Goal: Book appointment/travel/reservation

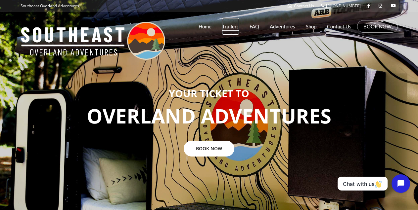
click at [231, 29] on link "Trailers" at bounding box center [230, 26] width 17 height 17
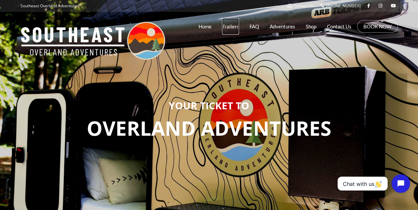
click at [231, 29] on link "Trailers" at bounding box center [230, 26] width 17 height 17
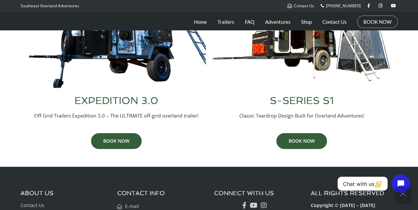
scroll to position [339, 0]
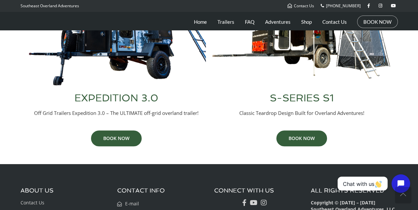
click at [93, 101] on h3 "EXPEDITION 3.0" at bounding box center [116, 98] width 179 height 10
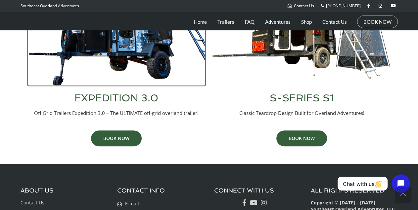
click at [128, 60] on img at bounding box center [116, 25] width 179 height 121
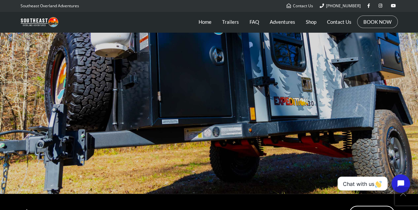
scroll to position [125, 0]
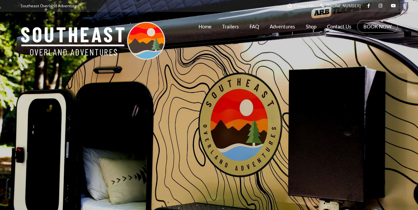
scroll to position [339, 0]
